Goal: Task Accomplishment & Management: Use online tool/utility

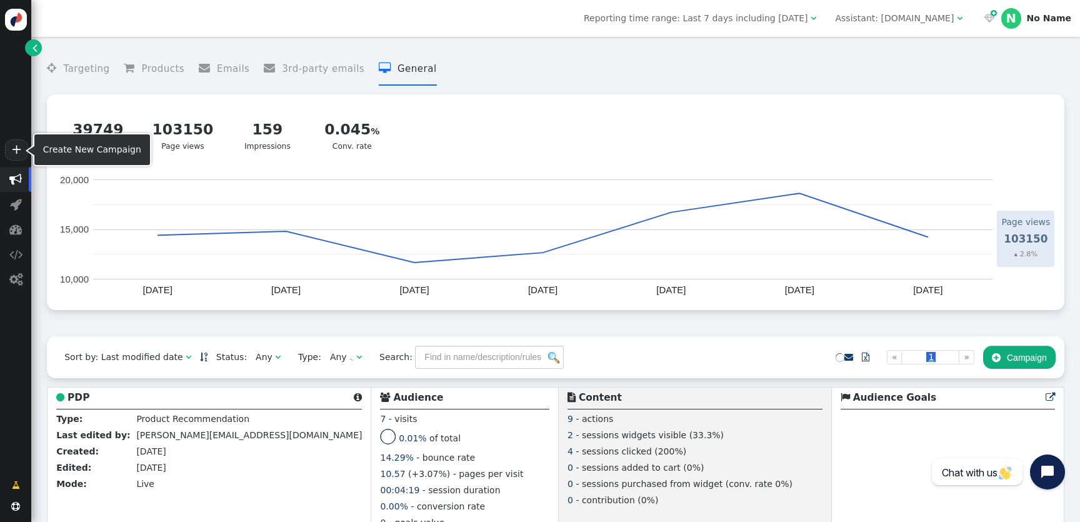
click at [14, 149] on link "+" at bounding box center [16, 149] width 22 height 21
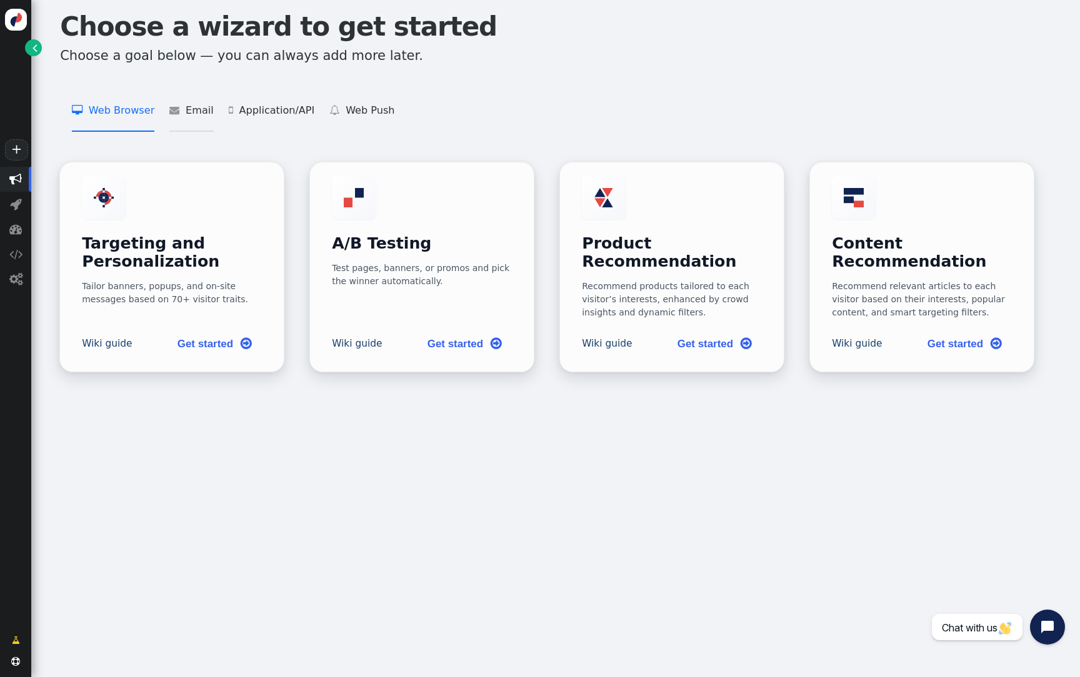
click at [183, 111] on li " Email   Add Product Recommendations to 3rd Party Emails    Add Content Recom…" at bounding box center [191, 110] width 44 height 42
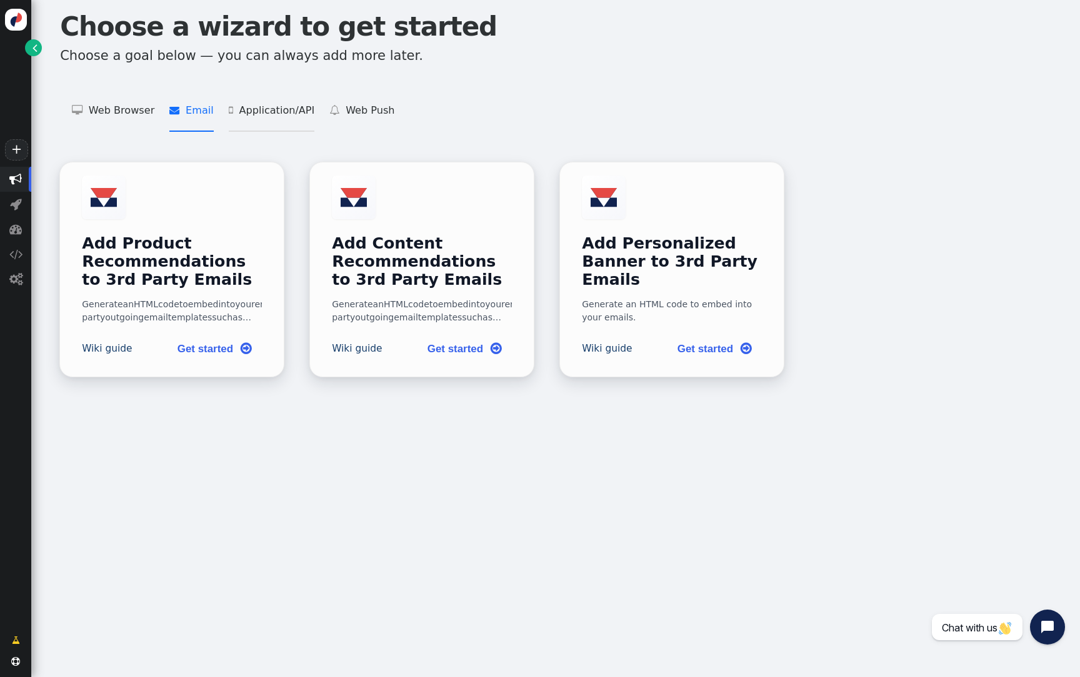
click at [245, 110] on li " Application/API   Targeting and Personalization for Applications    Product …" at bounding box center [272, 110] width 86 height 42
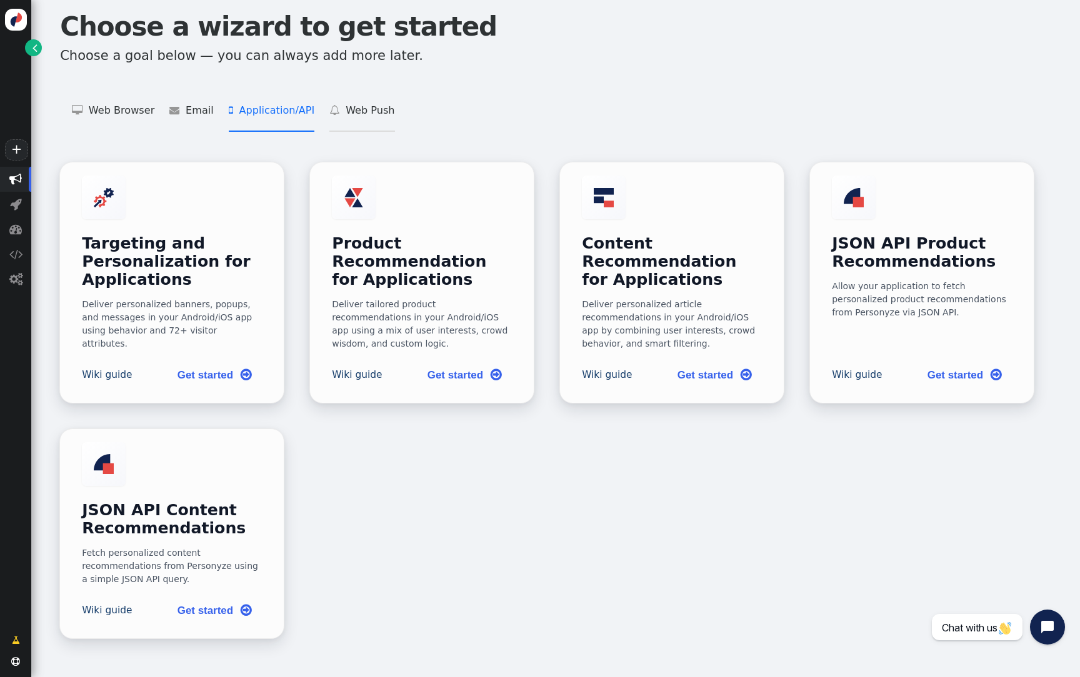
click at [329, 111] on span "" at bounding box center [337, 110] width 16 height 10
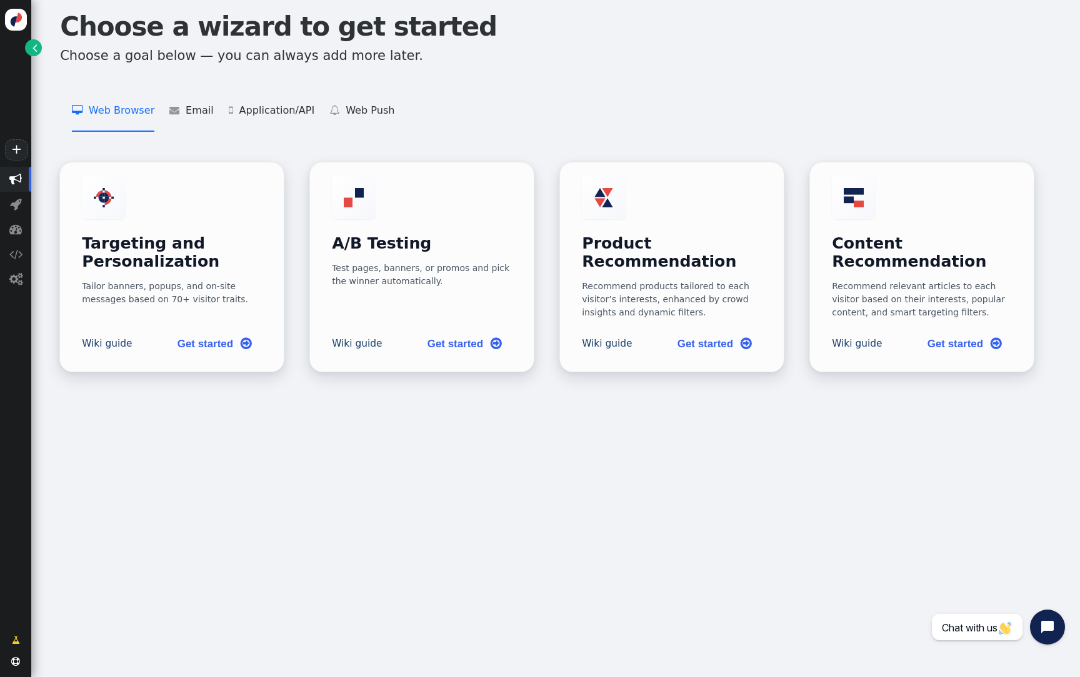
click at [121, 109] on li " Web Browser   Targeting and Personalization    A/B Testing    Product Recom…" at bounding box center [113, 110] width 82 height 42
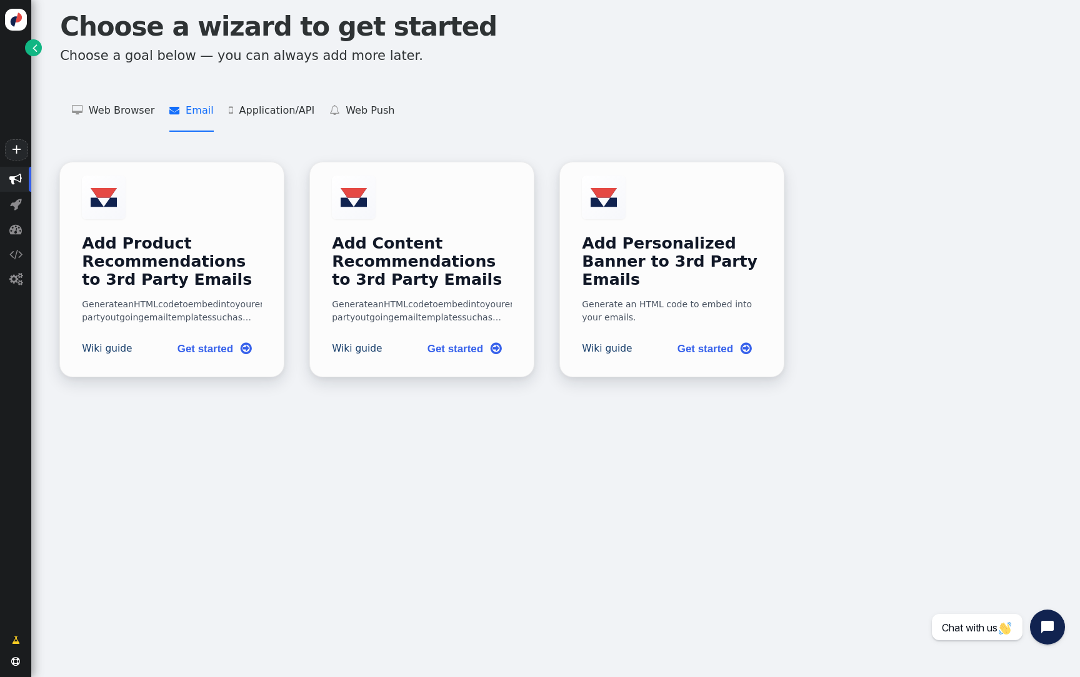
click at [186, 111] on li " Email   Add Product Recommendations to 3rd Party Emails    Add Content Recom…" at bounding box center [191, 110] width 44 height 42
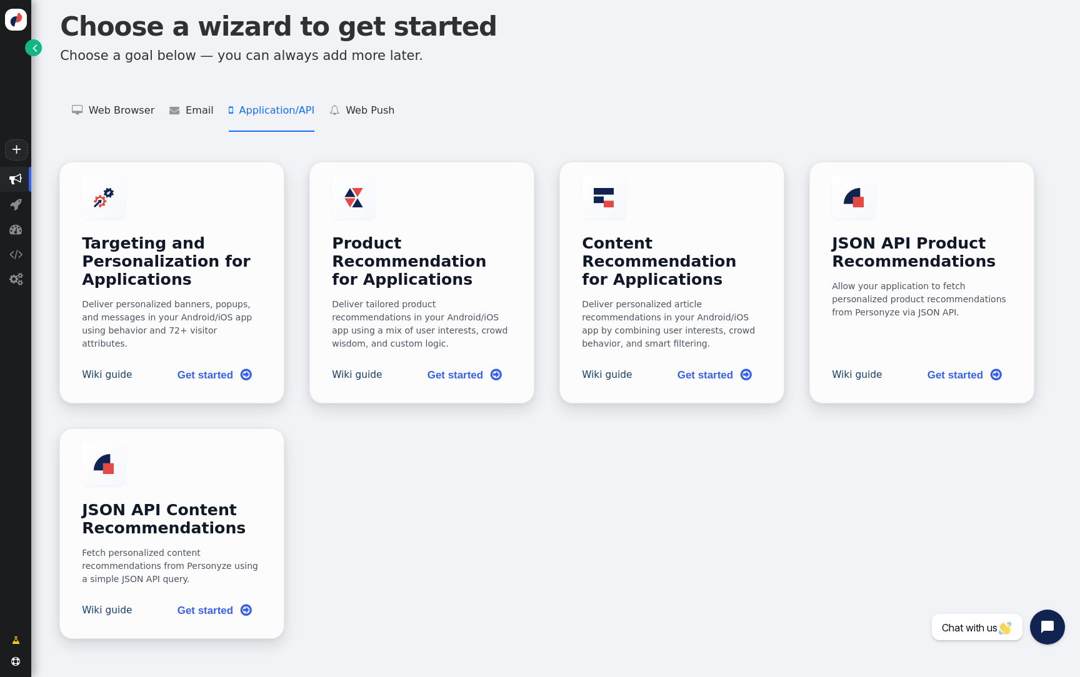
click at [256, 111] on li " Application/API   Targeting and Personalization for Applications    Product …" at bounding box center [272, 110] width 86 height 42
click at [367, 111] on li " Web Push   Web Push Subscribe    Web Push Send " at bounding box center [361, 110] width 65 height 42
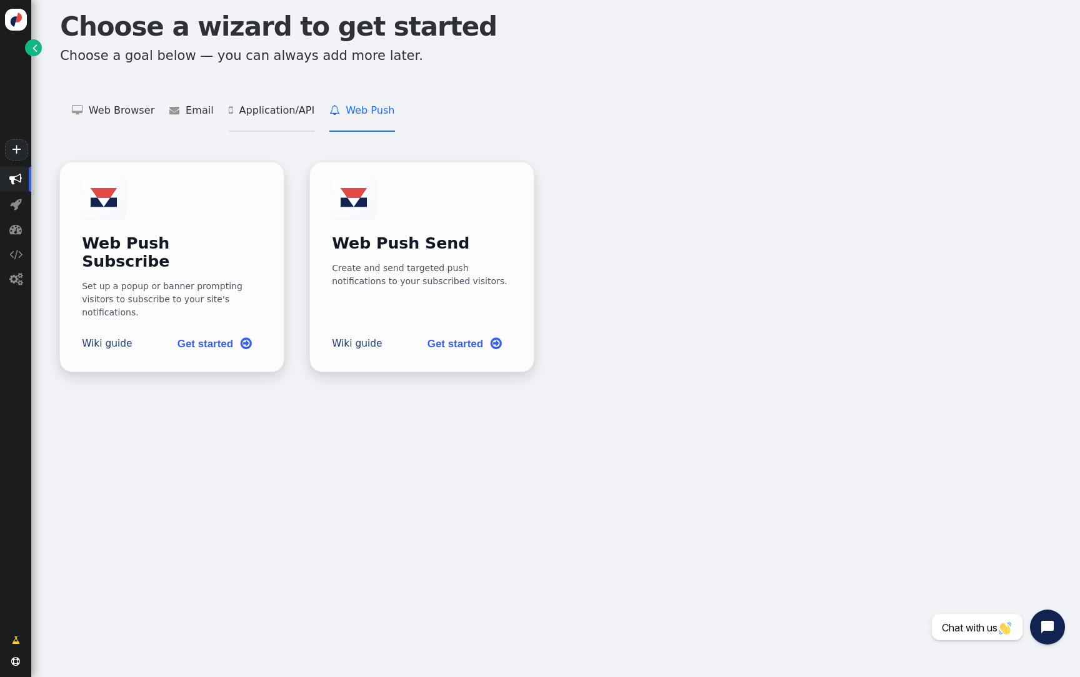
click at [269, 111] on li " Application/API   Targeting and Personalization for Applications    Product …" at bounding box center [272, 110] width 86 height 42
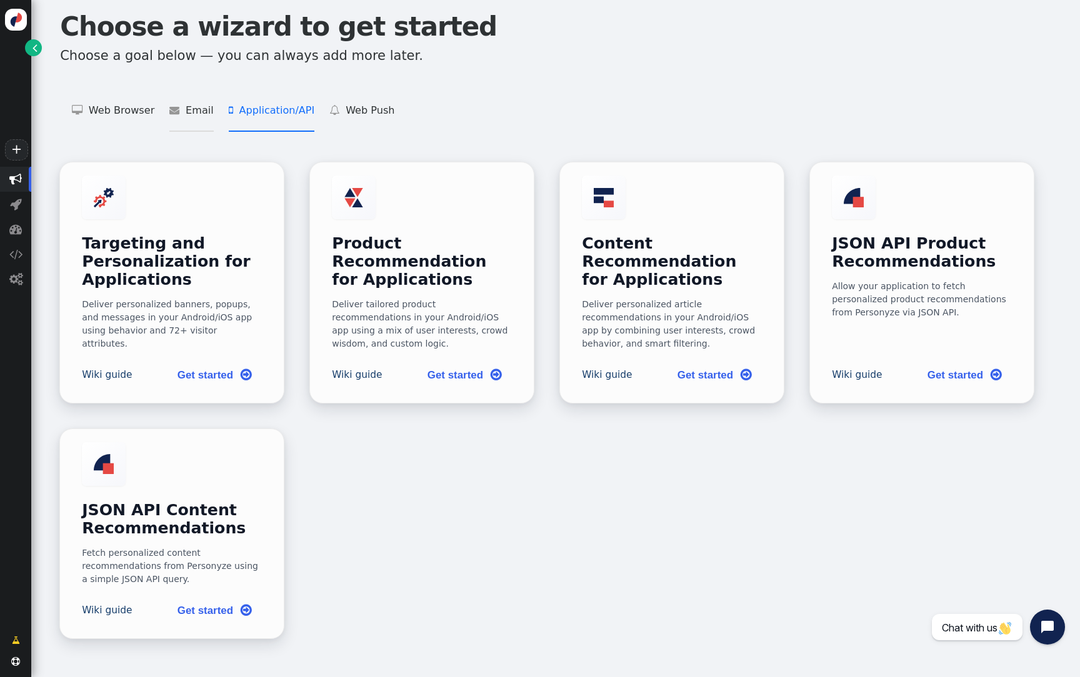
click at [189, 109] on li " Email   Add Product Recommendations to 3rd Party Emails    Add Content Recom…" at bounding box center [191, 110] width 44 height 42
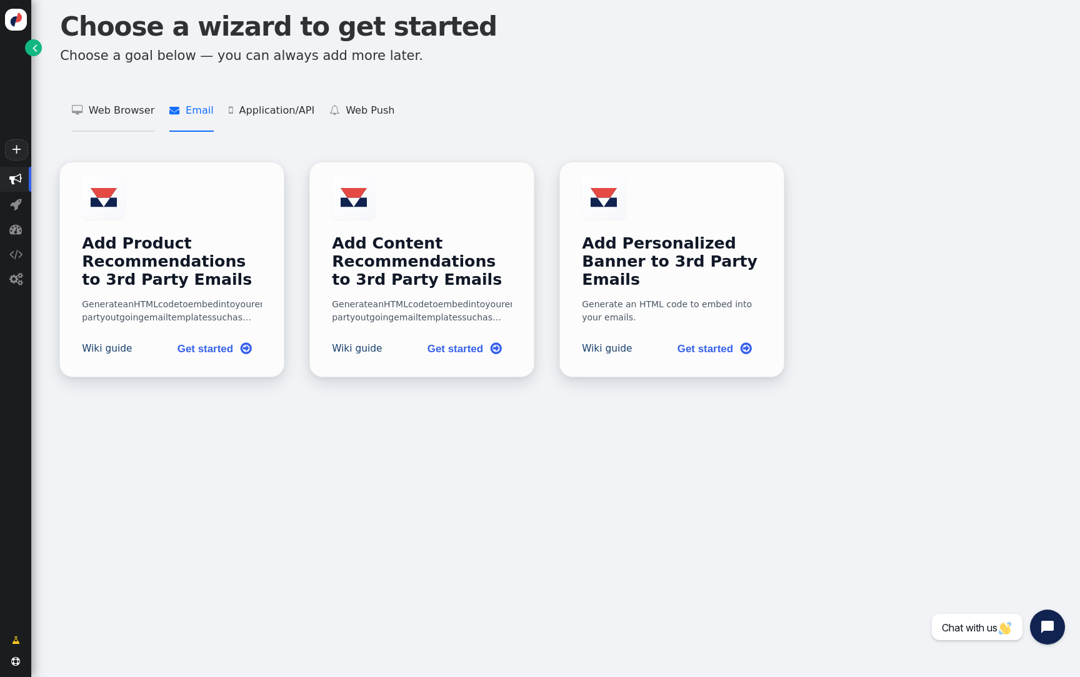
click at [120, 111] on li " Web Browser   Targeting and Personalization    A/B Testing    Product Recom…" at bounding box center [113, 110] width 82 height 42
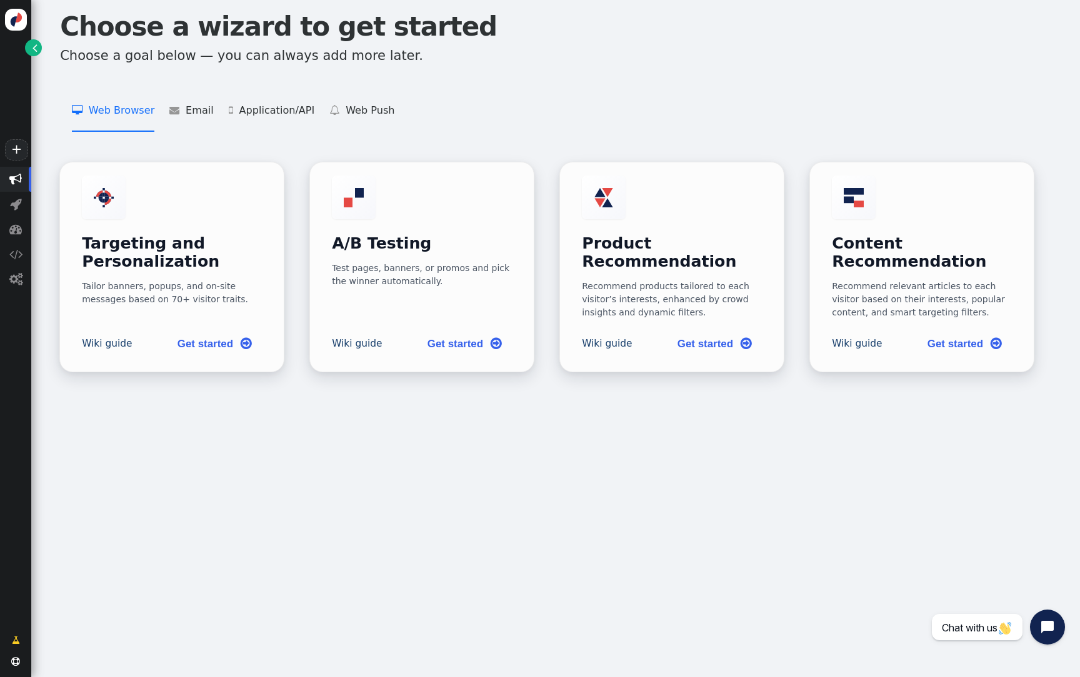
click at [34, 49] on span "" at bounding box center [34, 47] width 5 height 13
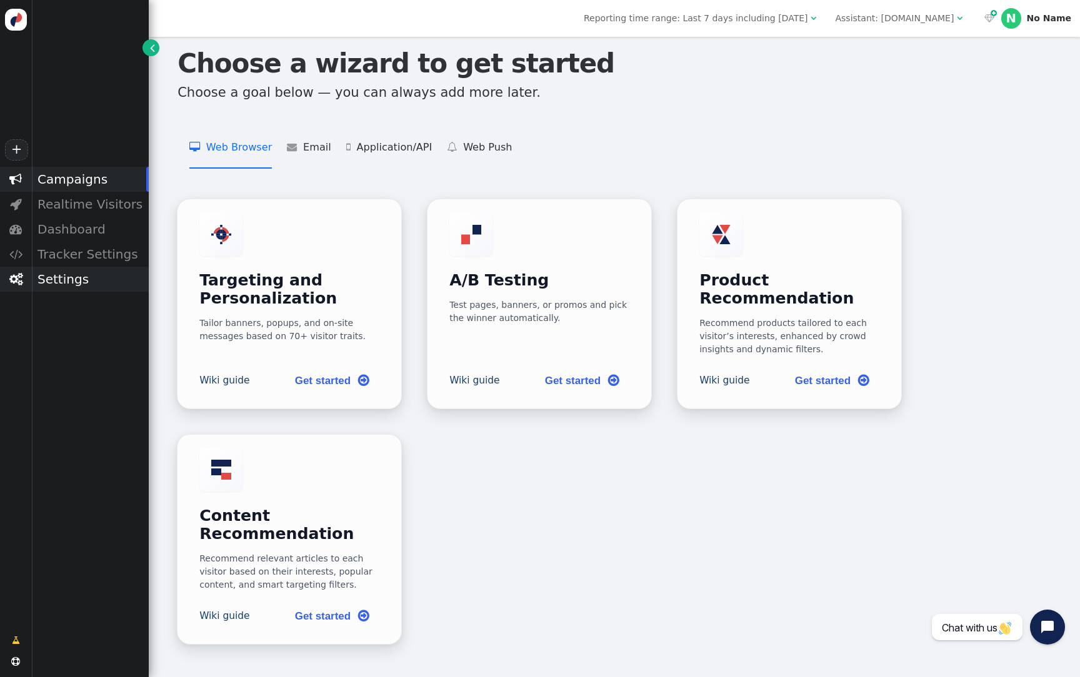
click at [76, 280] on div "Settings" at bounding box center [89, 279] width 117 height 25
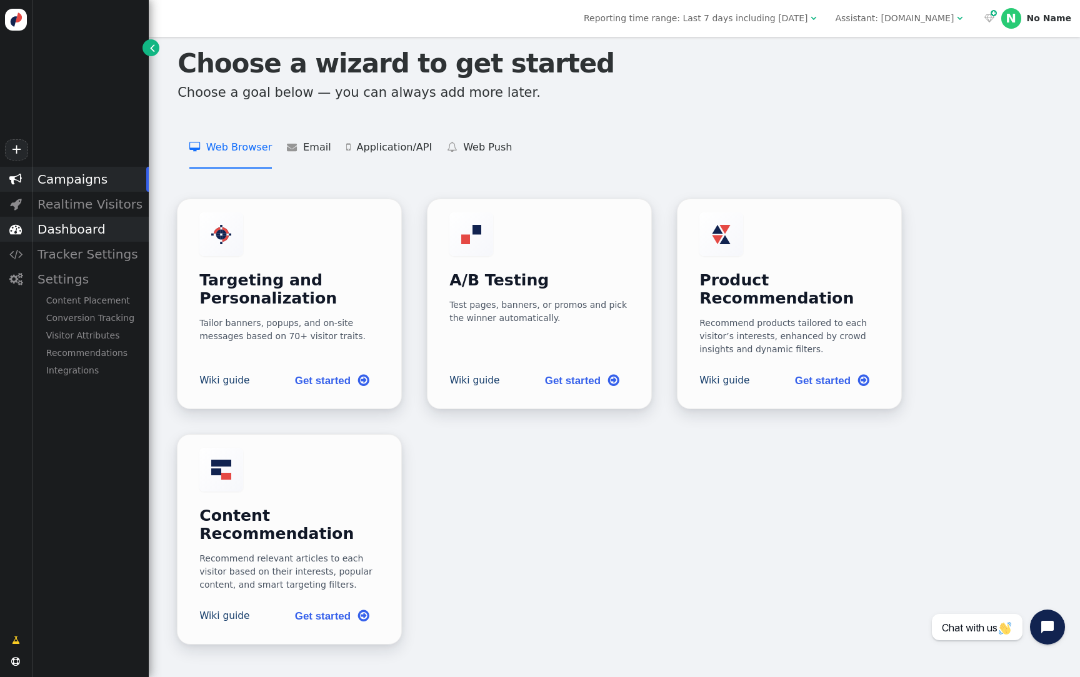
click at [75, 223] on div "Dashboard" at bounding box center [89, 229] width 117 height 25
click at [79, 244] on div "General" at bounding box center [89, 250] width 117 height 17
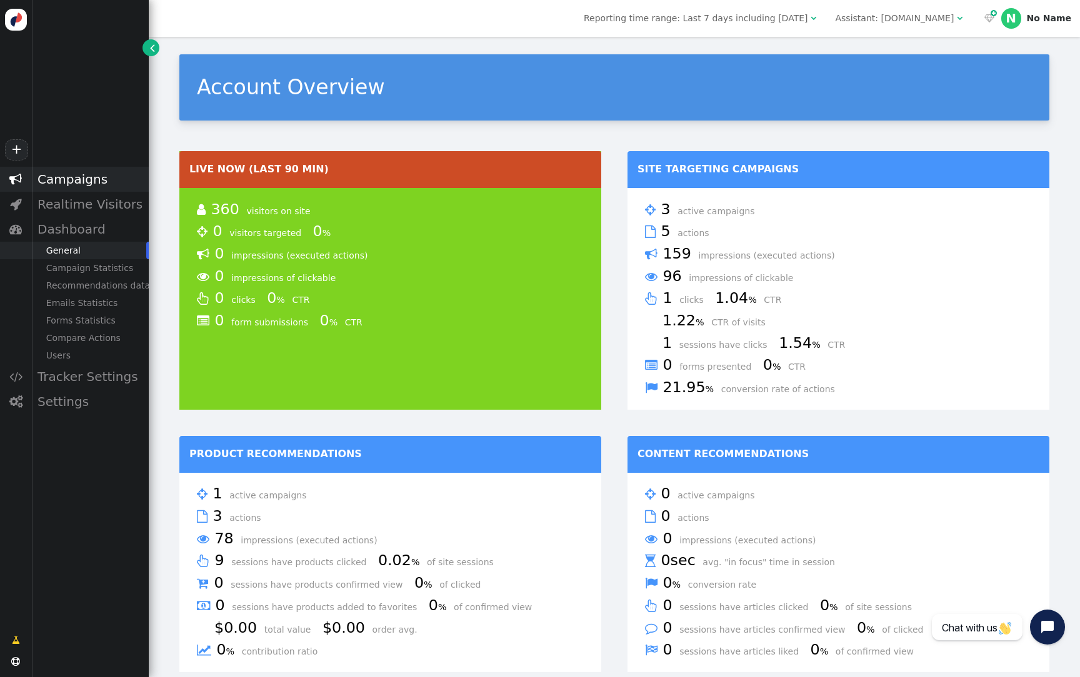
click at [87, 177] on div "Campaigns" at bounding box center [89, 179] width 117 height 25
